Goal: Task Accomplishment & Management: Manage account settings

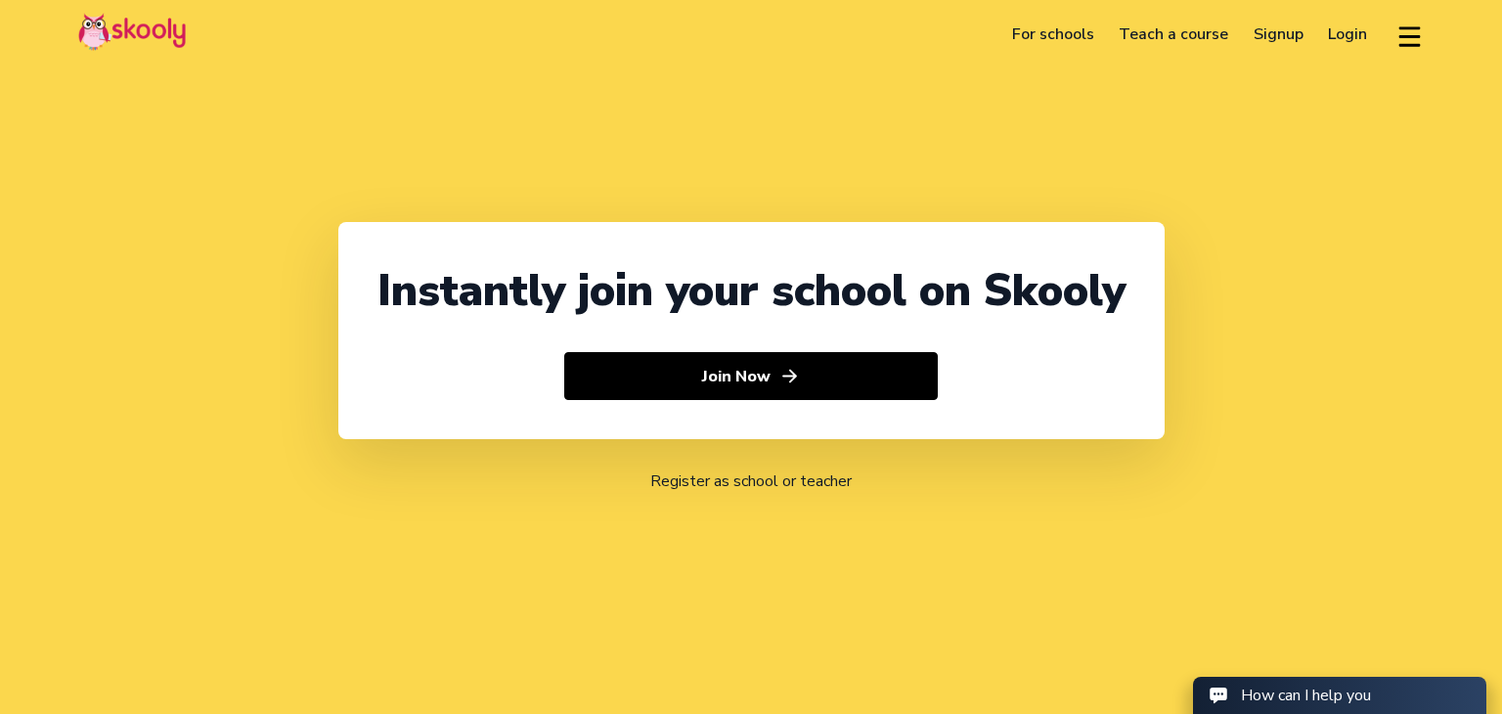
select select "91"
select select "[GEOGRAPHIC_DATA]"
select select "[GEOGRAPHIC_DATA]/[GEOGRAPHIC_DATA]"
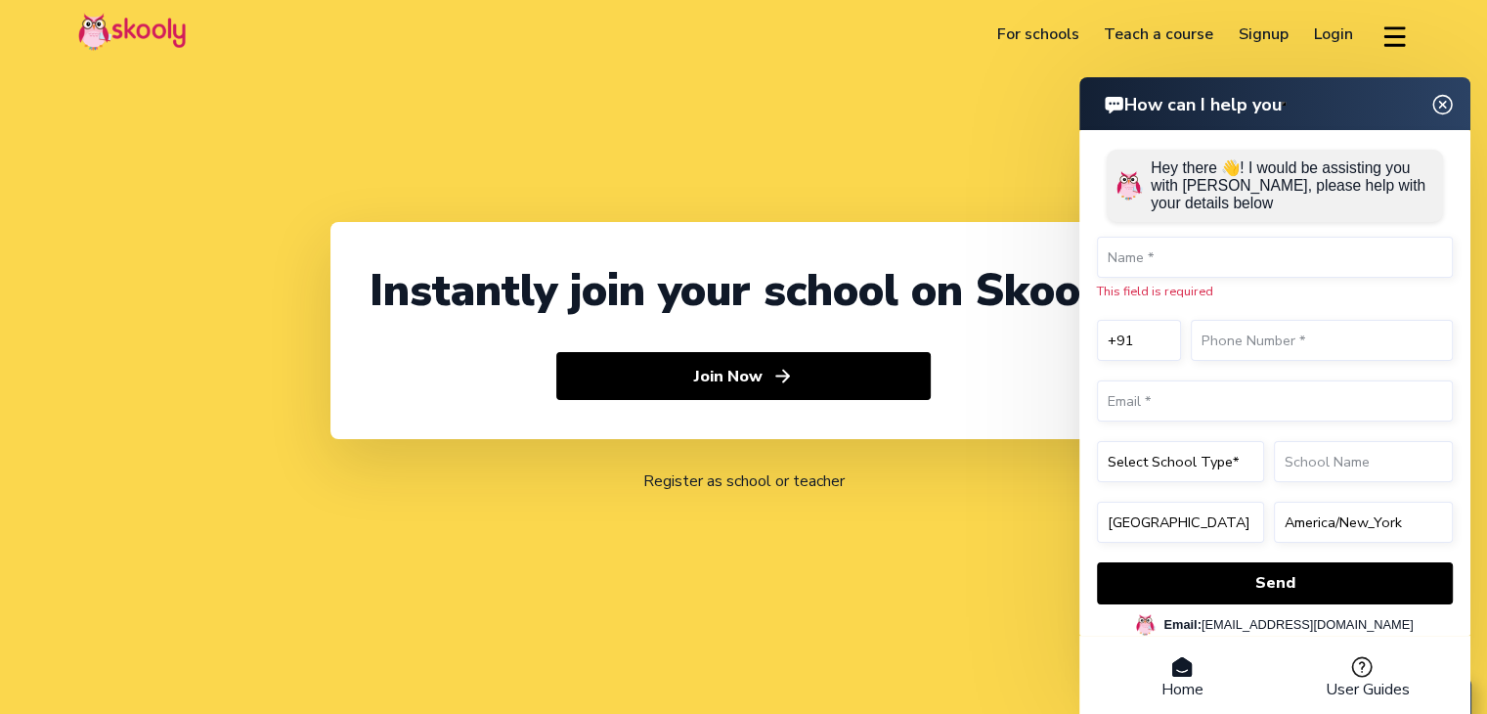
click at [1309, 28] on link "Login" at bounding box center [1333, 34] width 65 height 31
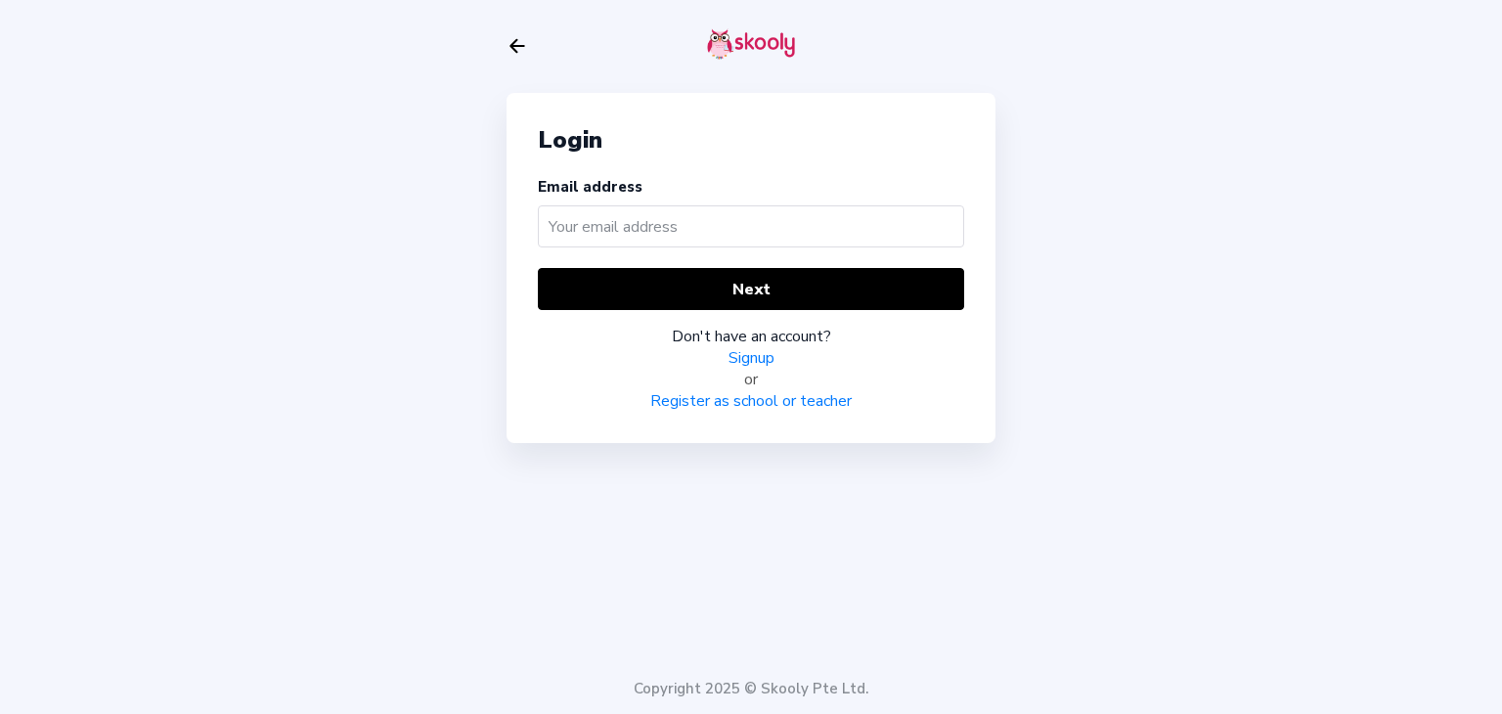
click at [576, 230] on input "text" at bounding box center [751, 226] width 426 height 42
type input "[EMAIL_ADDRESS][DOMAIN_NAME]"
click at [650, 318] on div "Don't have an account? Signup or Register as school or teacher" at bounding box center [751, 361] width 426 height 102
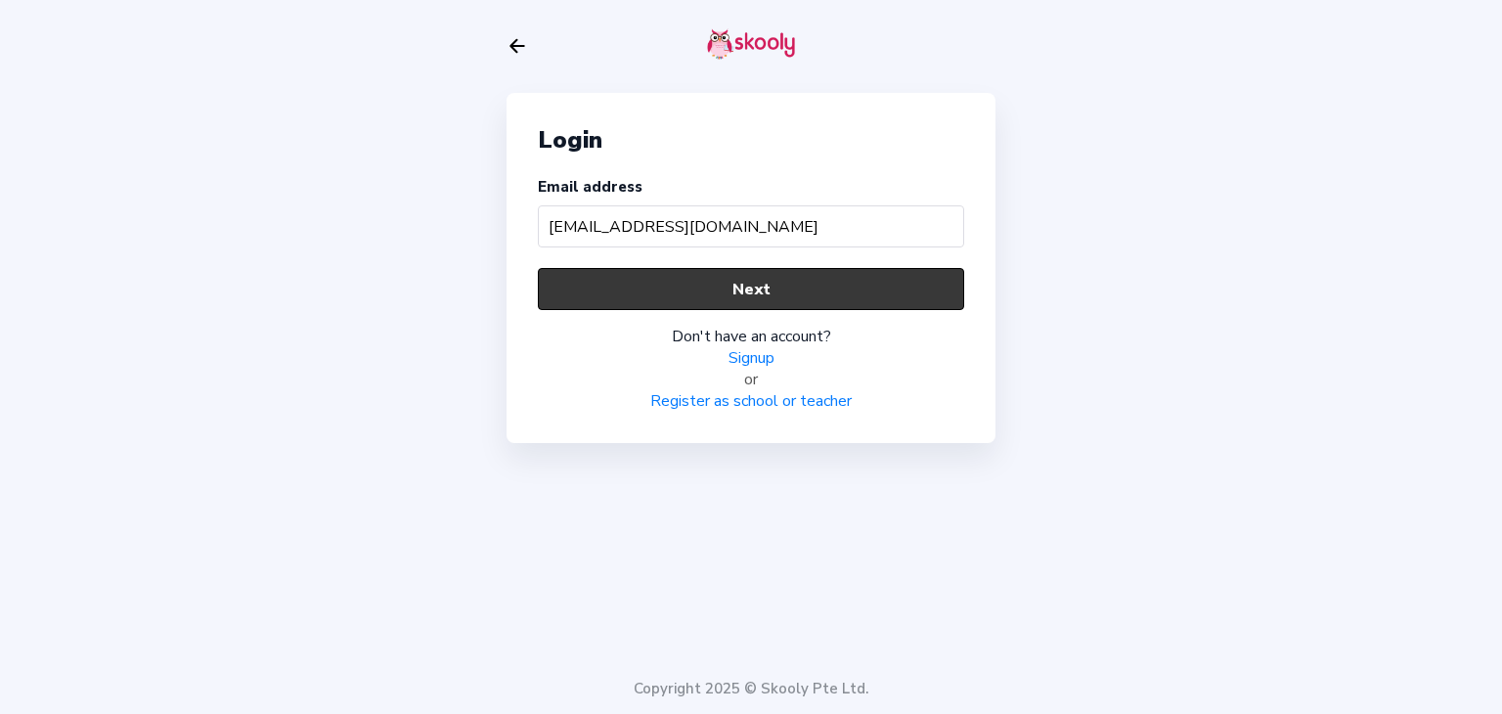
click at [633, 293] on button "Next" at bounding box center [751, 289] width 426 height 42
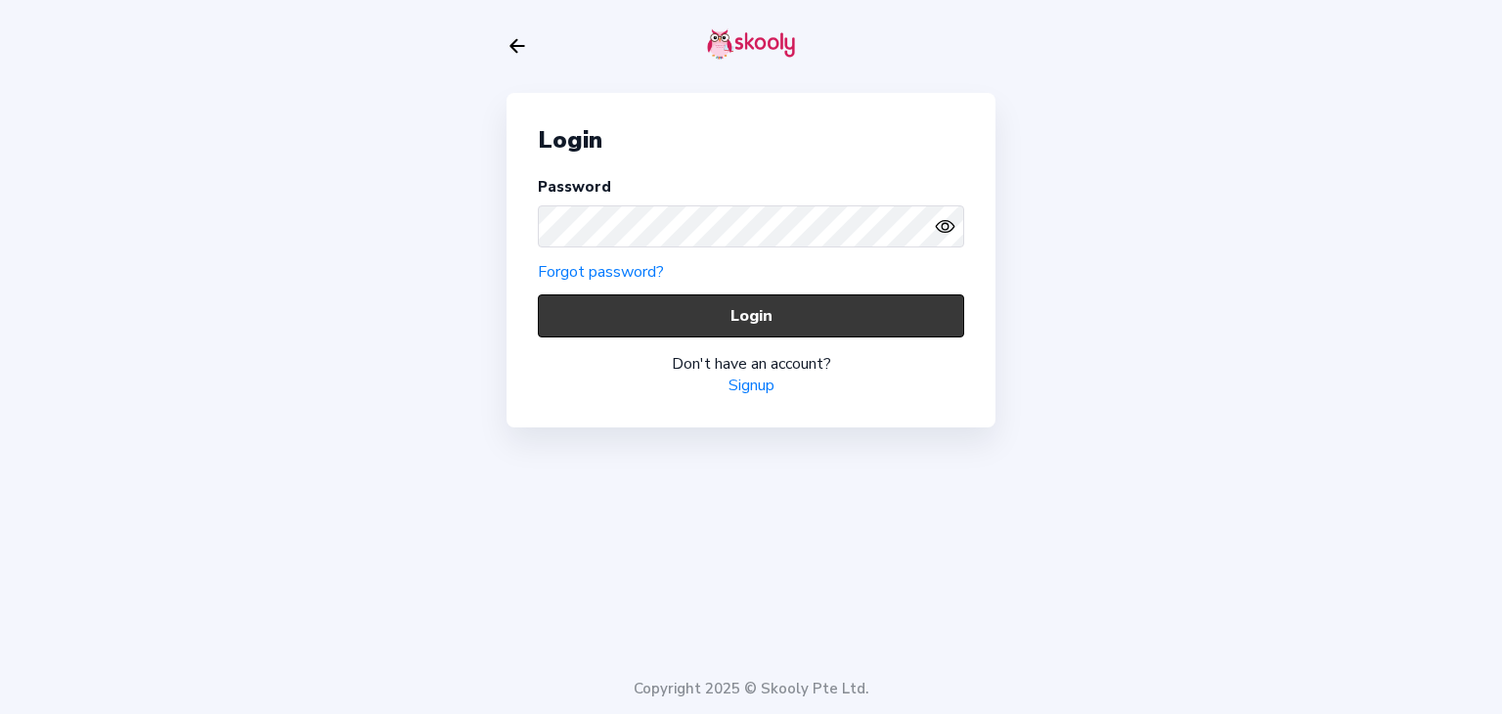
click at [663, 310] on button "Login" at bounding box center [751, 315] width 426 height 42
